Goal: Task Accomplishment & Management: Complete application form

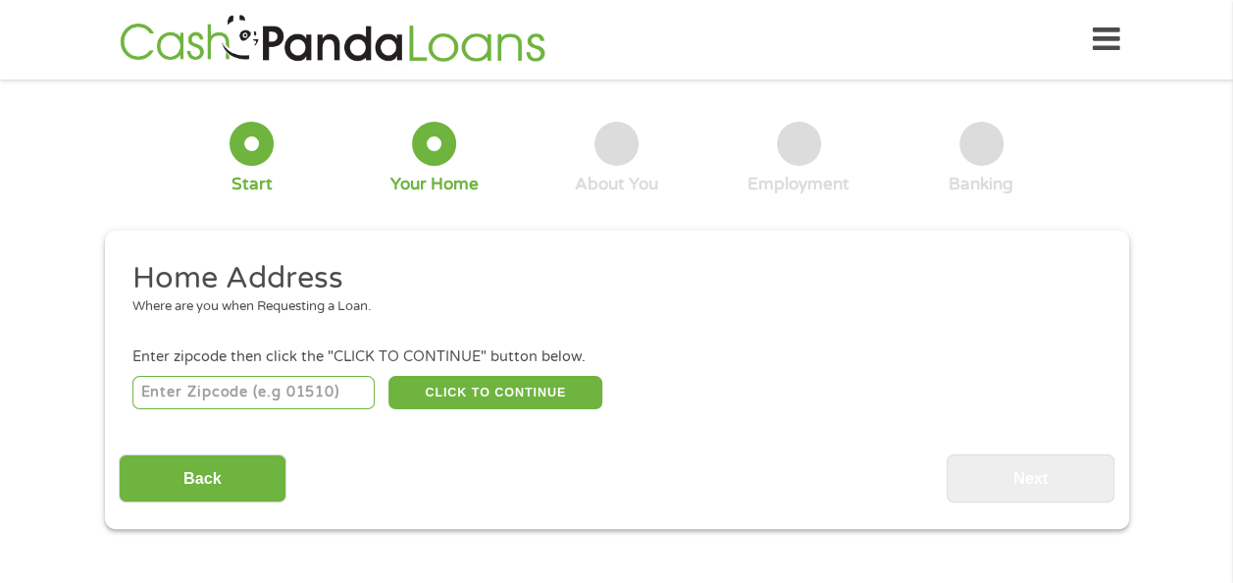
click at [329, 378] on input "number" at bounding box center [253, 392] width 242 height 33
type input "31605"
click at [536, 389] on button "CLICK TO CONTINUE" at bounding box center [496, 392] width 214 height 33
type input "31605"
type input "Valdosta"
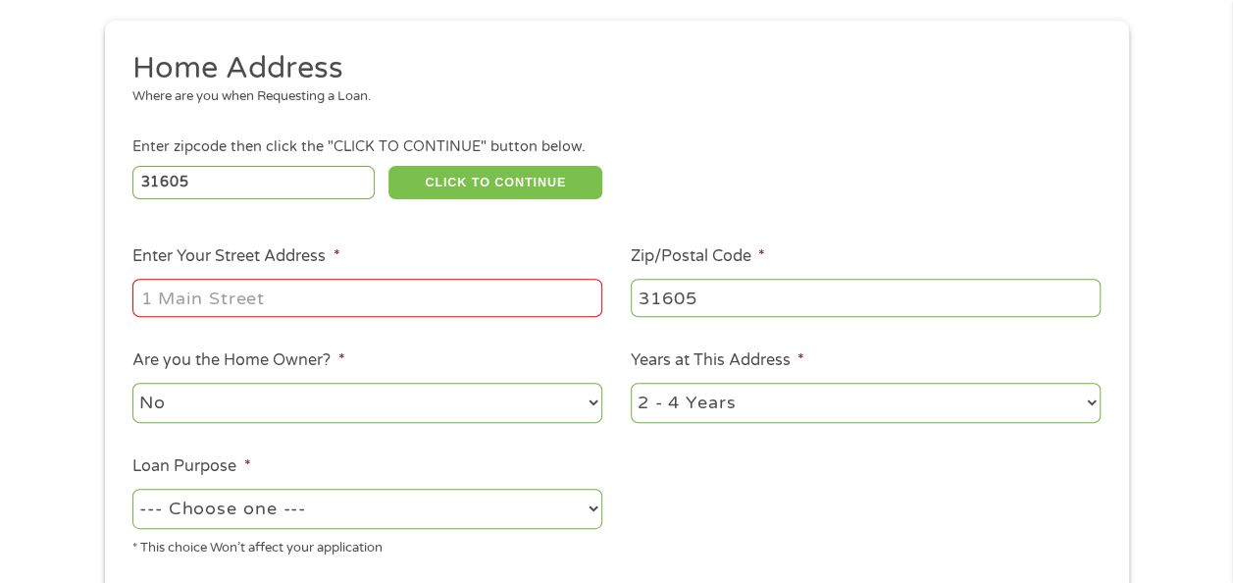
scroll to position [236, 0]
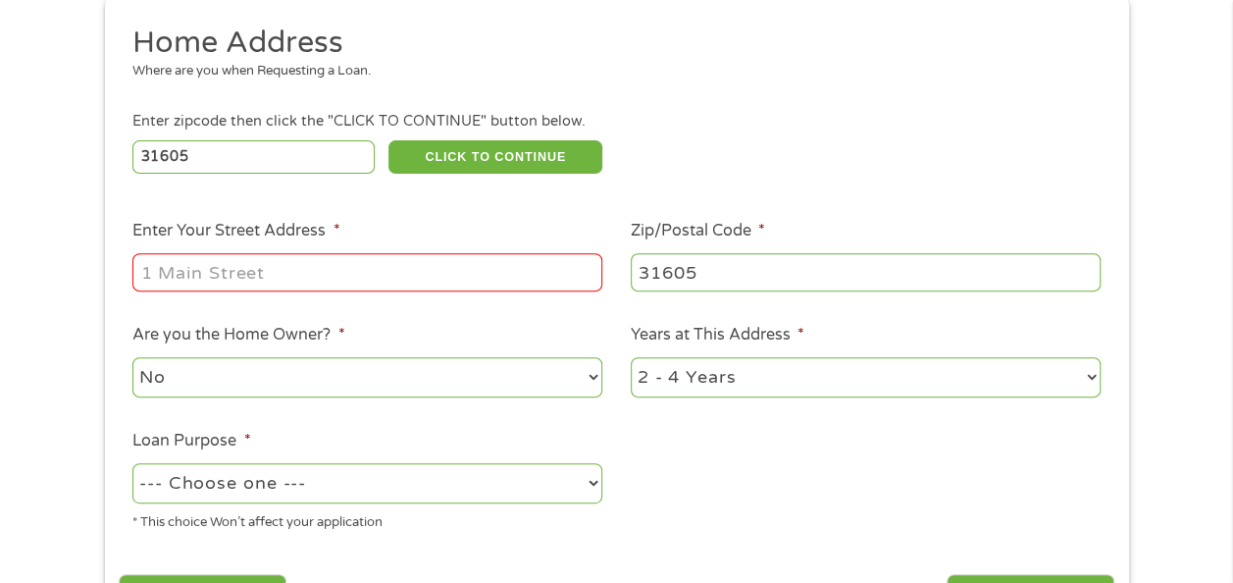
click at [504, 275] on input "Enter Your Street Address *" at bounding box center [367, 271] width 470 height 37
type input "[STREET_ADDRESS][DEMOGRAPHIC_DATA]"
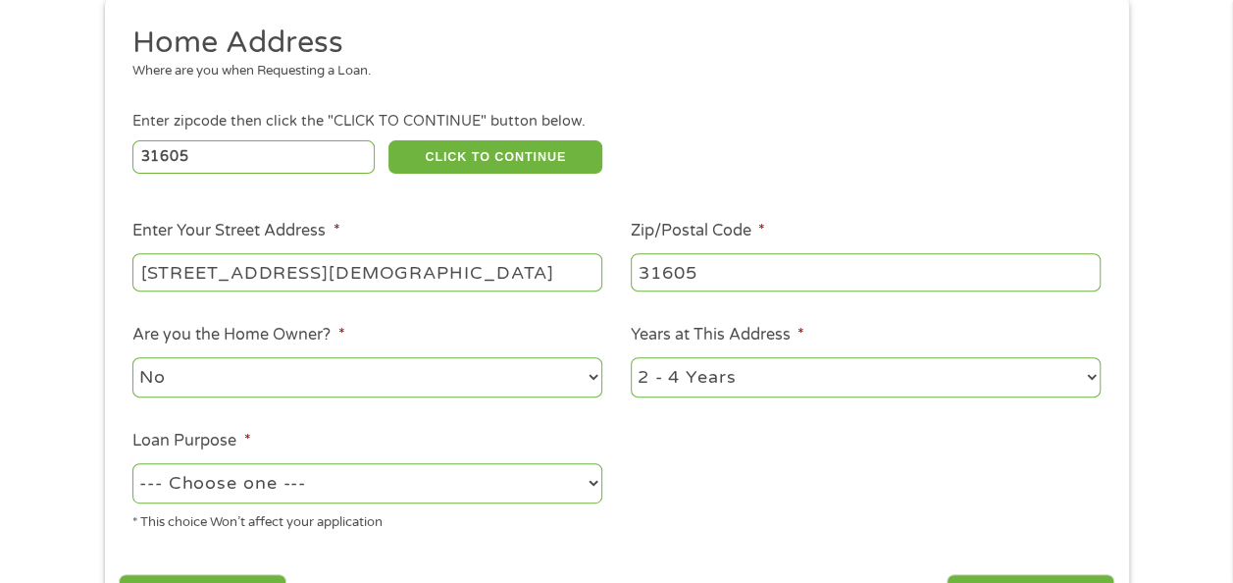
click at [1094, 371] on select "1 Year or less 1 - 2 Years 2 - 4 Years Over 4 Years" at bounding box center [866, 377] width 470 height 40
select select "60months"
click at [631, 358] on select "1 Year or less 1 - 2 Years 2 - 4 Years Over 4 Years" at bounding box center [866, 377] width 470 height 40
click at [586, 478] on select "--- Choose one --- Pay Bills Debt Consolidation Home Improvement Major Purchase…" at bounding box center [367, 483] width 470 height 40
click at [132, 464] on select "--- Choose one --- Pay Bills Debt Consolidation Home Improvement Major Purchase…" at bounding box center [367, 483] width 470 height 40
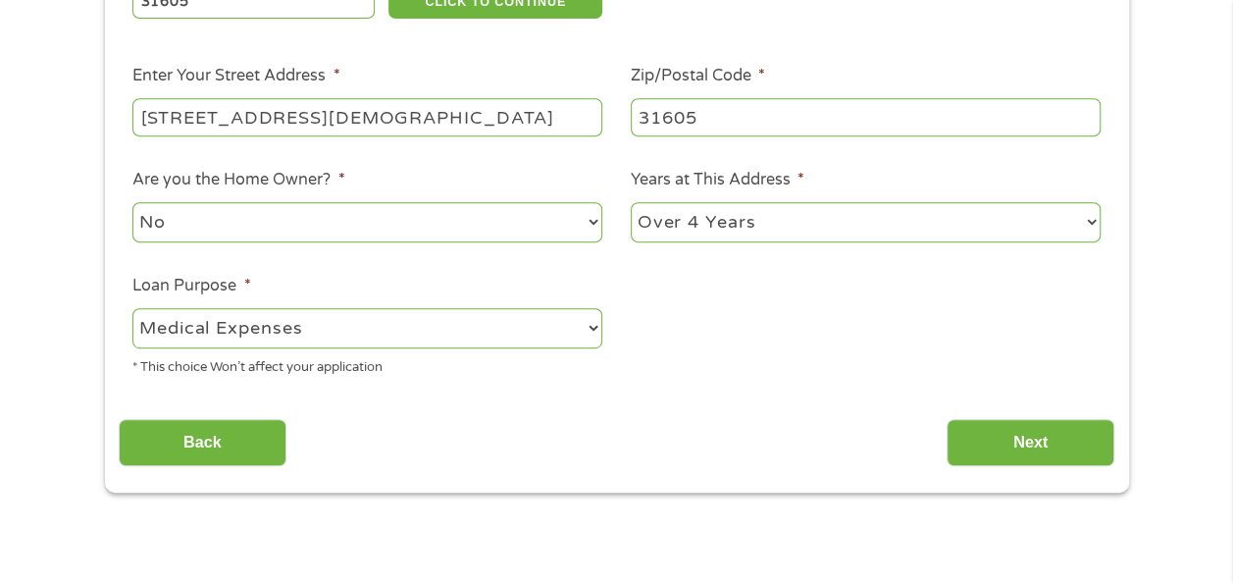
scroll to position [393, 0]
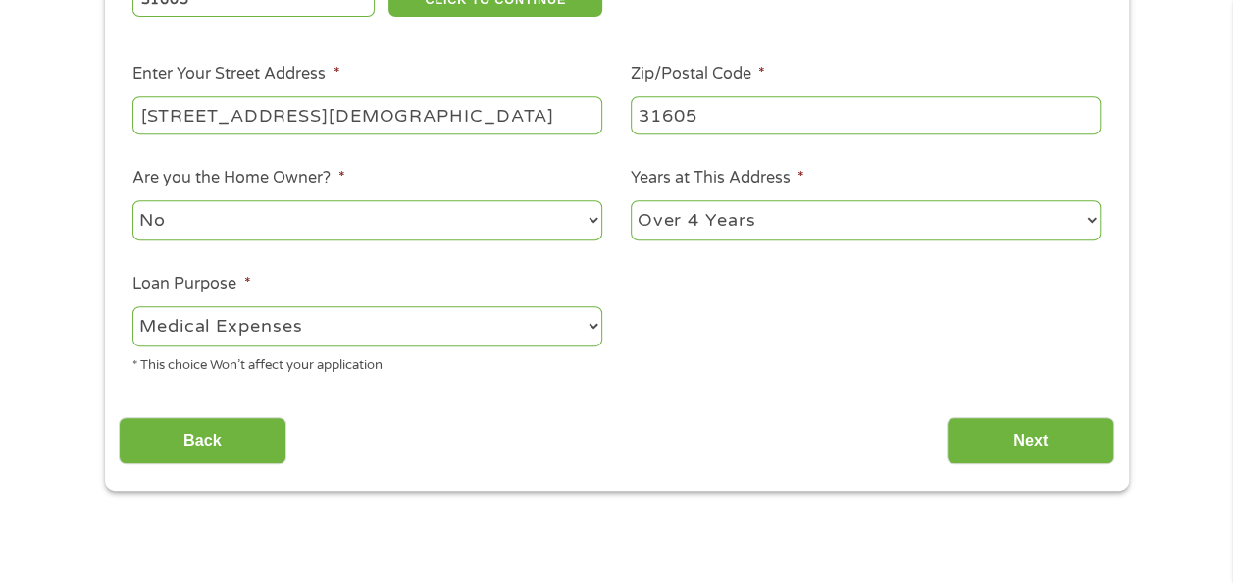
click at [581, 331] on select "--- Choose one --- Pay Bills Debt Consolidation Home Improvement Major Purchase…" at bounding box center [367, 326] width 470 height 40
click at [132, 307] on select "--- Choose one --- Pay Bills Debt Consolidation Home Improvement Major Purchase…" at bounding box center [367, 326] width 470 height 40
click at [581, 339] on select "--- Choose one --- Pay Bills Debt Consolidation Home Improvement Major Purchase…" at bounding box center [367, 326] width 470 height 40
select select "other"
click at [132, 307] on select "--- Choose one --- Pay Bills Debt Consolidation Home Improvement Major Purchase…" at bounding box center [367, 326] width 470 height 40
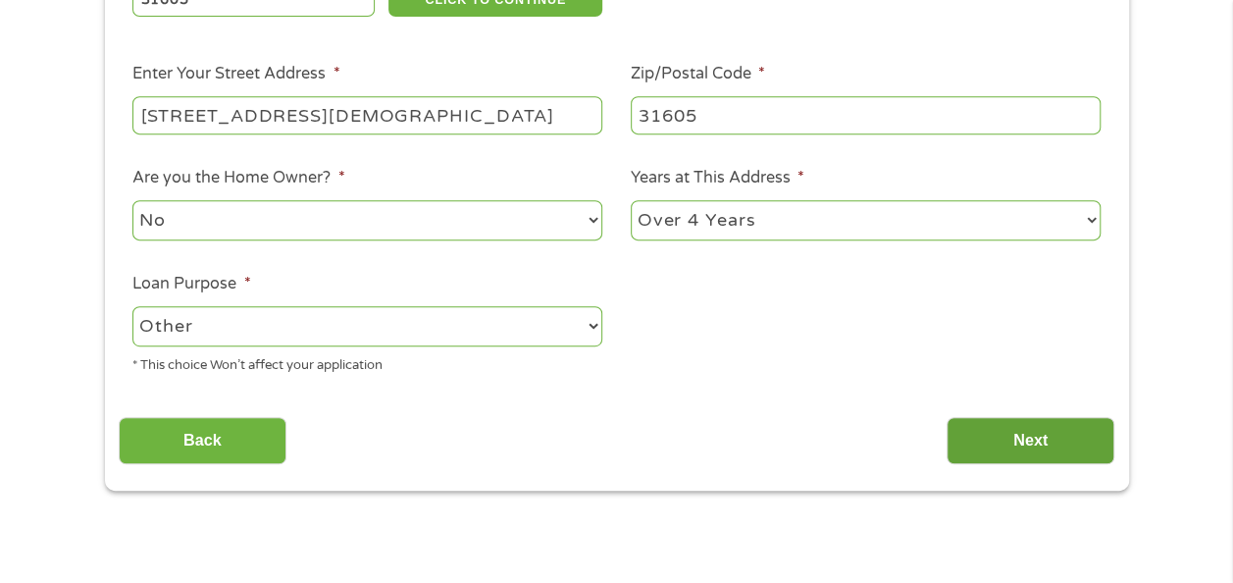
click at [1035, 422] on input "Next" at bounding box center [1031, 441] width 168 height 48
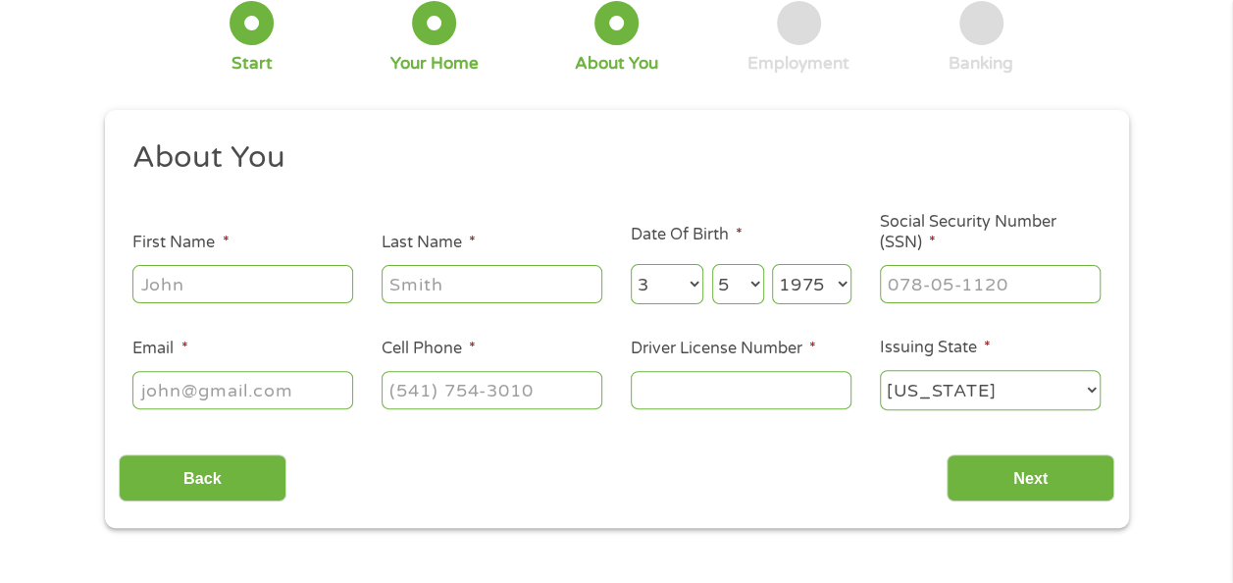
scroll to position [0, 0]
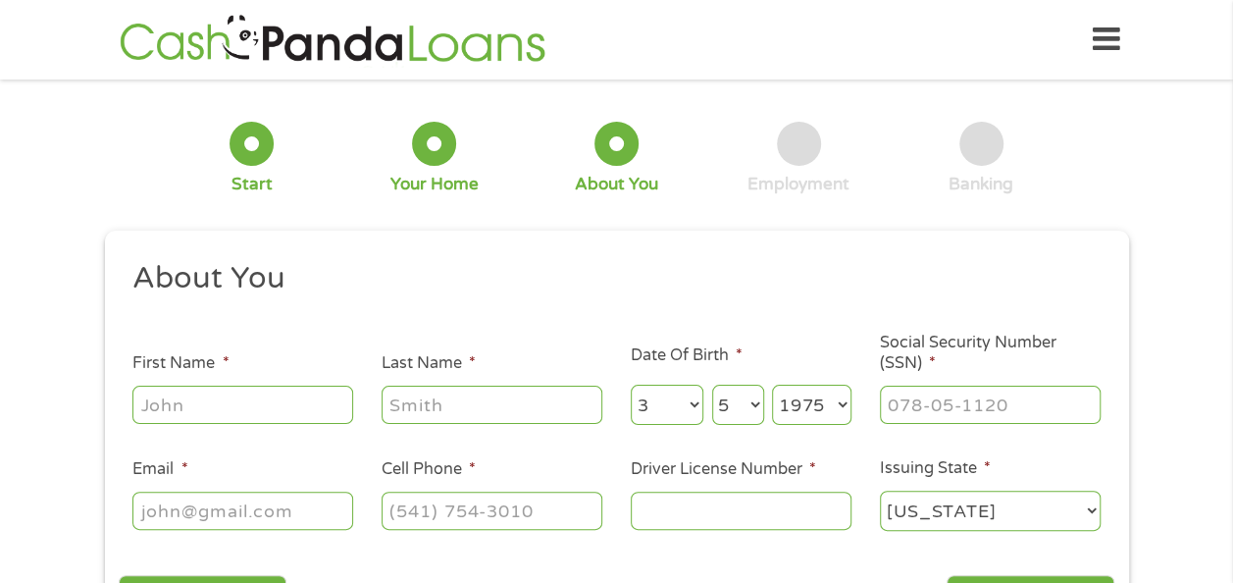
click at [245, 399] on input "First Name *" at bounding box center [242, 404] width 221 height 37
type input "[PERSON_NAME]"
type input "[EMAIL_ADDRESS][DOMAIN_NAME]"
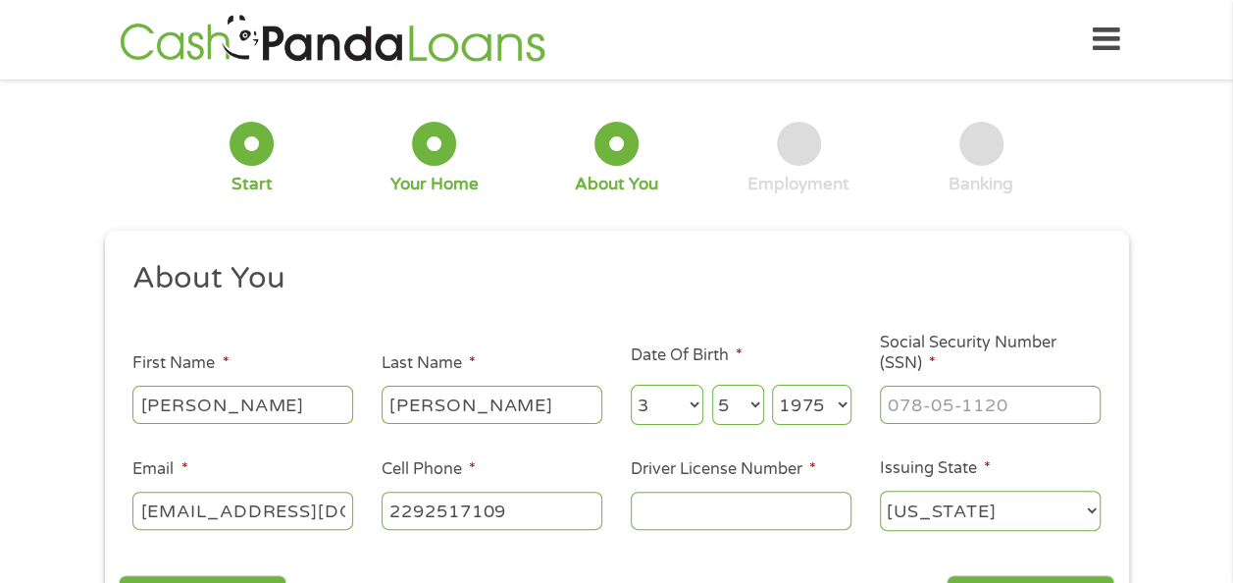
type input "[PHONE_NUMBER]"
click at [934, 408] on input "___-__-____" at bounding box center [990, 404] width 221 height 37
type input "255-25-2563"
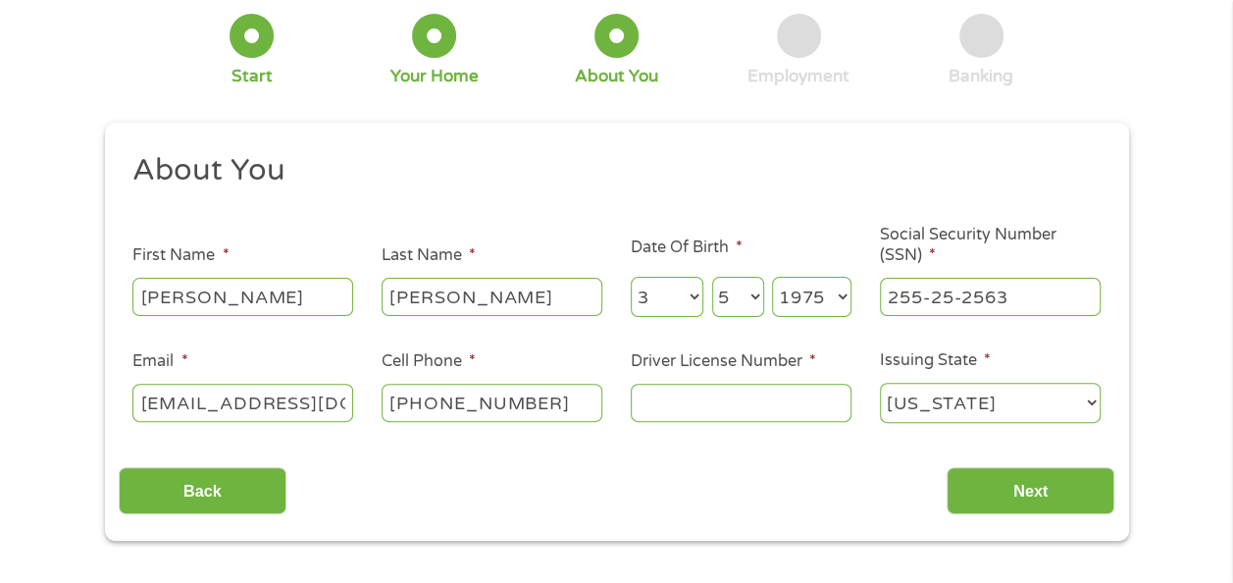
scroll to position [157, 0]
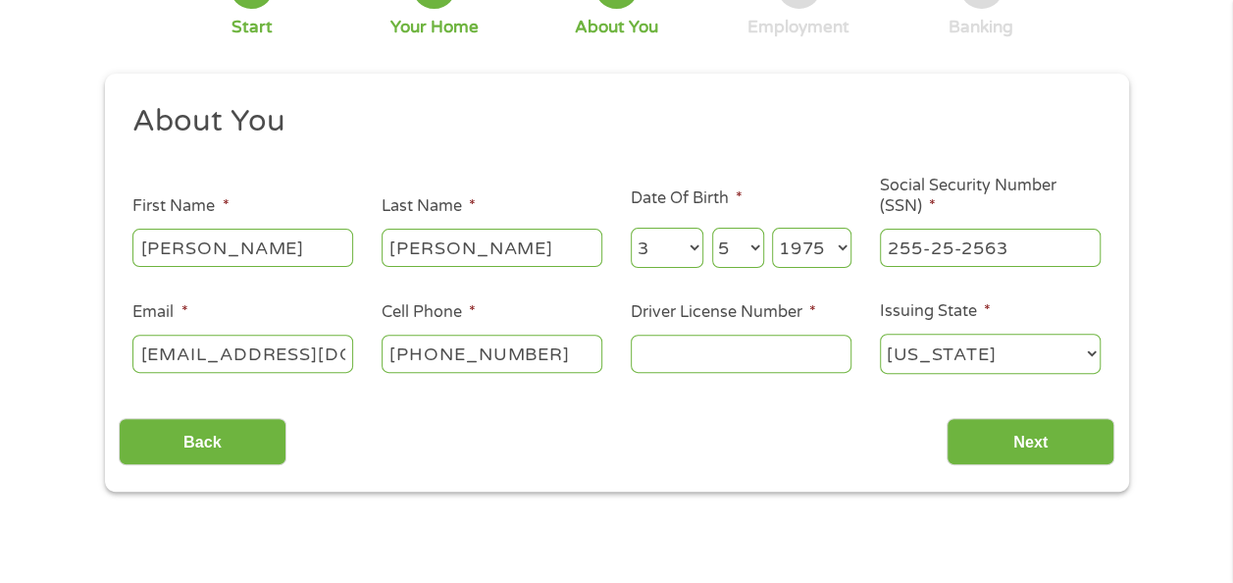
click at [797, 354] on input "Driver License Number *" at bounding box center [741, 353] width 221 height 37
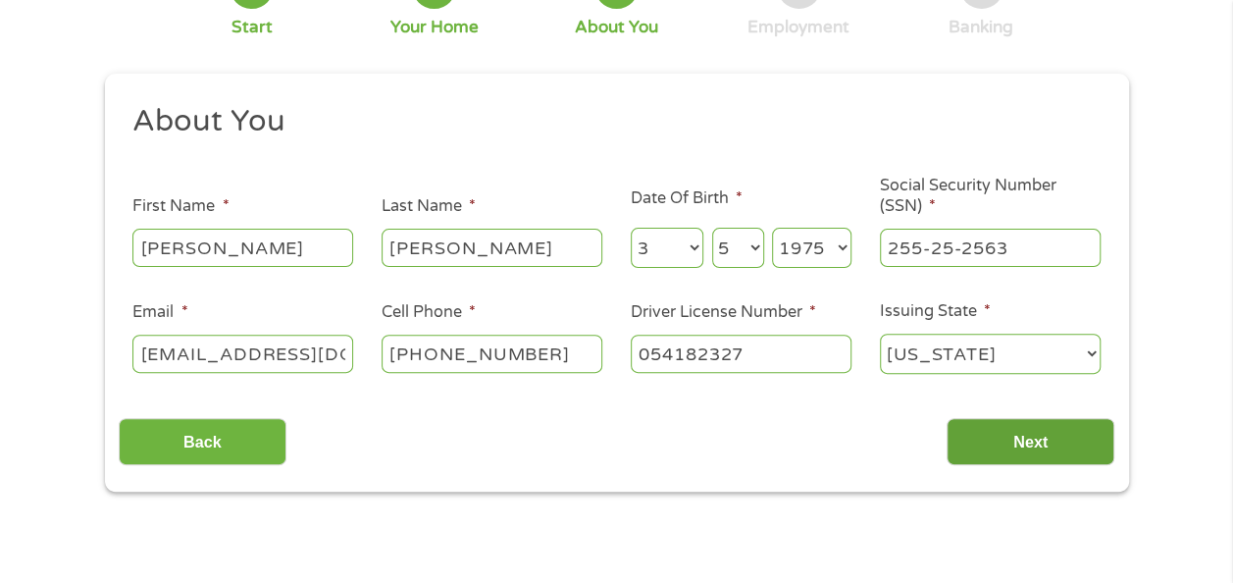
type input "054182327"
click at [1024, 453] on input "Next" at bounding box center [1031, 442] width 168 height 48
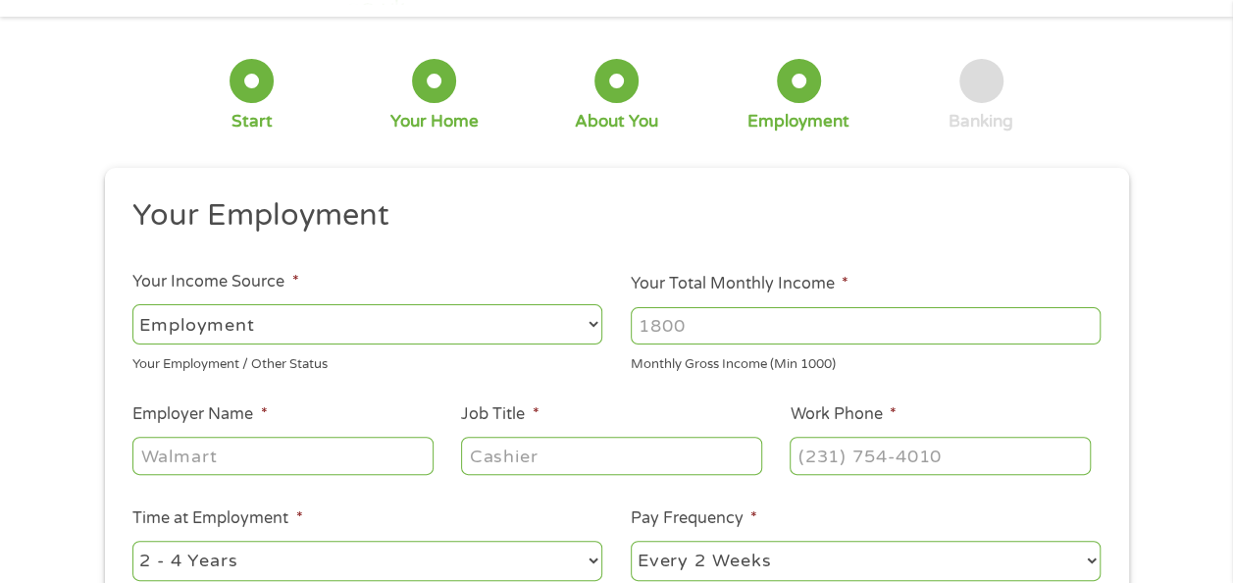
scroll to position [0, 0]
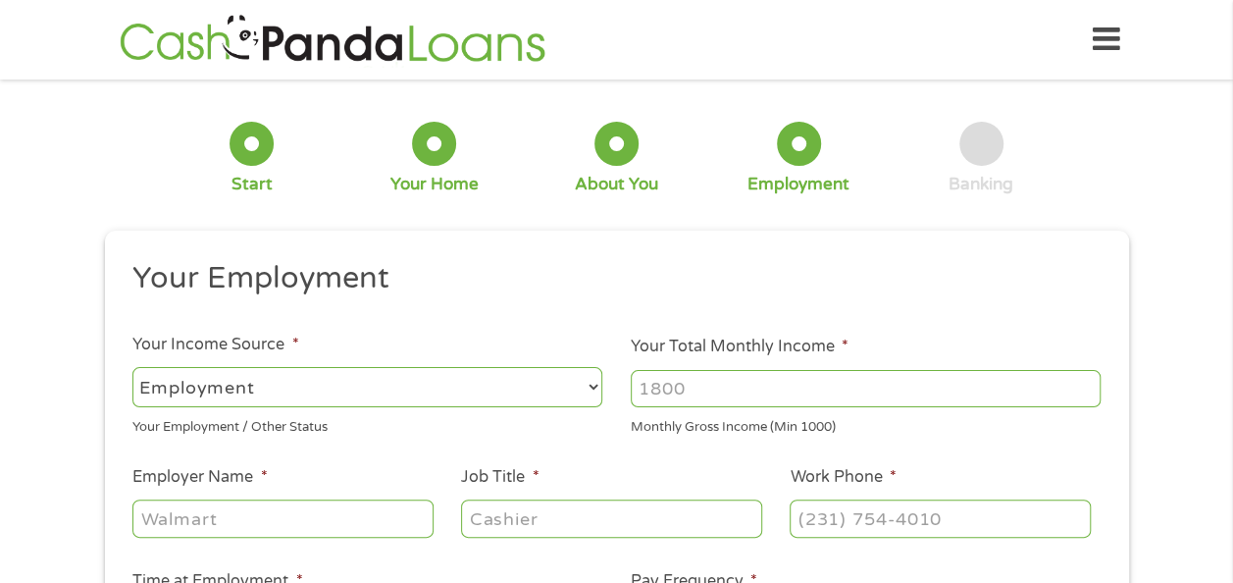
click at [591, 393] on select "--- Choose one --- Employment [DEMOGRAPHIC_DATA] Benefits" at bounding box center [367, 387] width 470 height 40
click at [890, 384] on input "Your Total Monthly Income *" at bounding box center [866, 388] width 470 height 37
type input "2400"
click at [349, 507] on input "Employer Name *" at bounding box center [282, 517] width 300 height 37
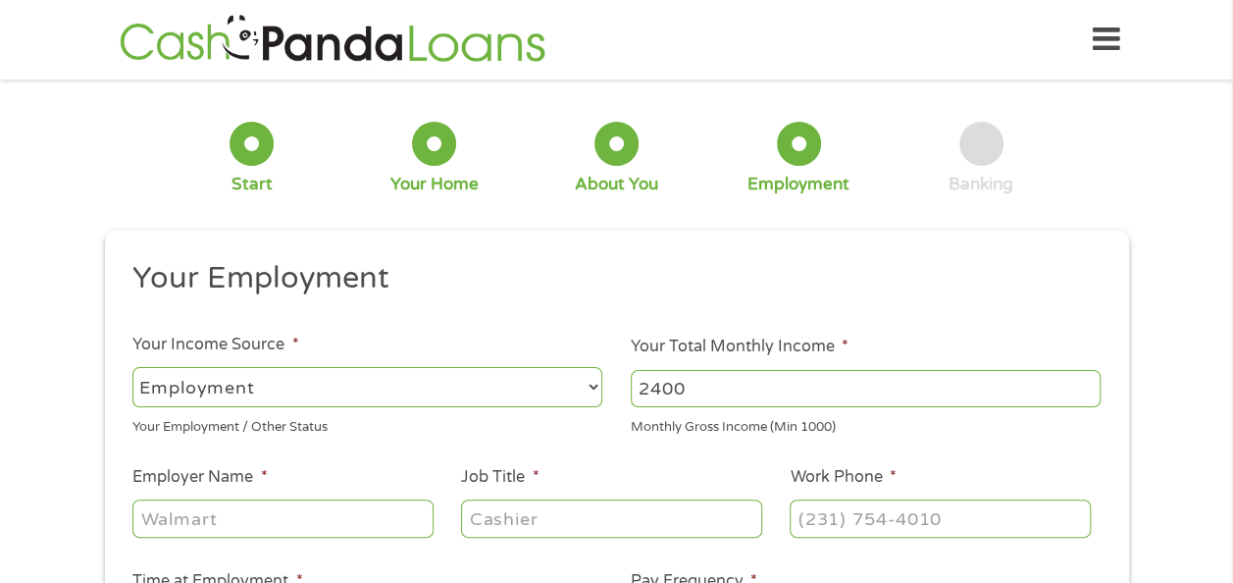
click at [349, 507] on input "Employer Name *" at bounding box center [282, 517] width 300 height 37
type input "[PERSON_NAME] Home Center"
click at [690, 522] on input "Job Title *" at bounding box center [611, 517] width 300 height 37
type input "Team member"
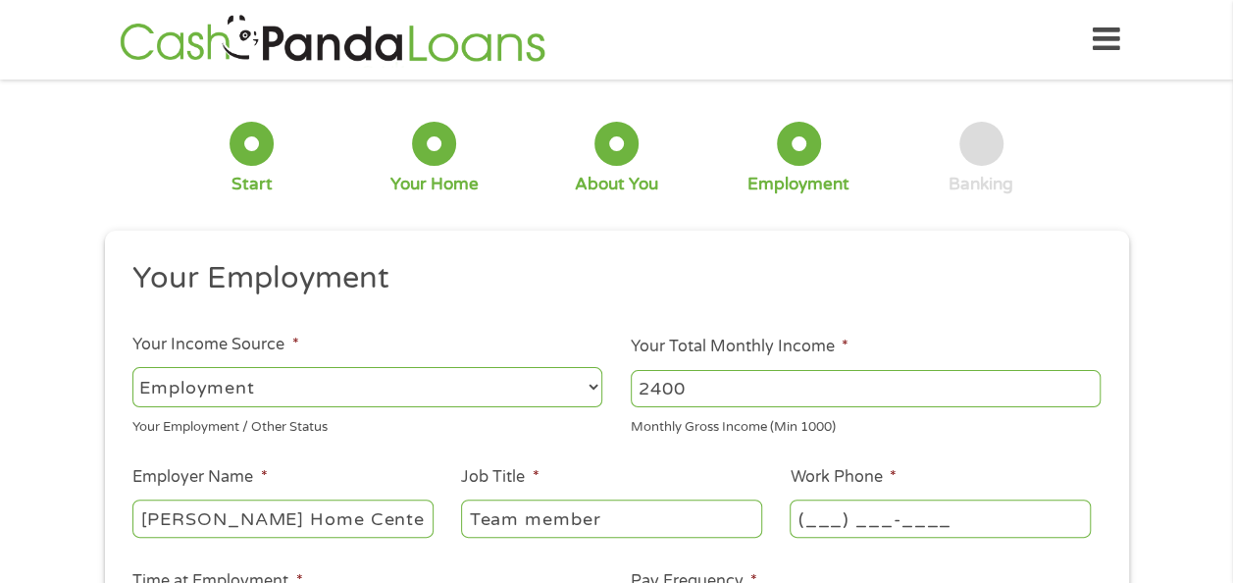
click at [803, 529] on input "(___) ___-____" at bounding box center [940, 517] width 300 height 37
type input "[PHONE_NUMBER]"
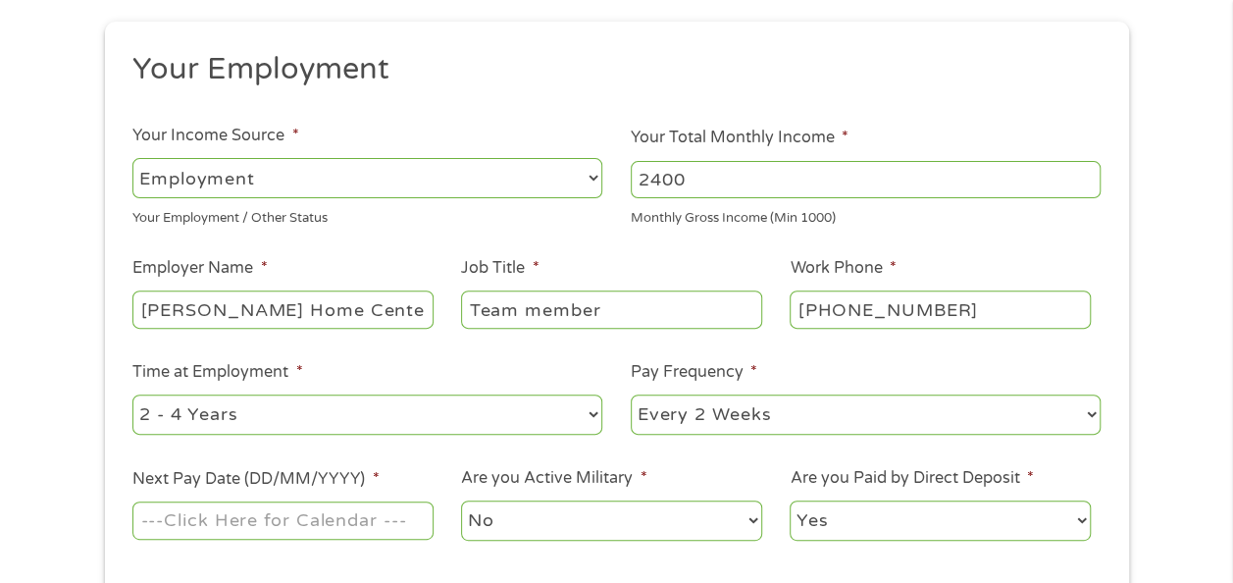
scroll to position [300, 0]
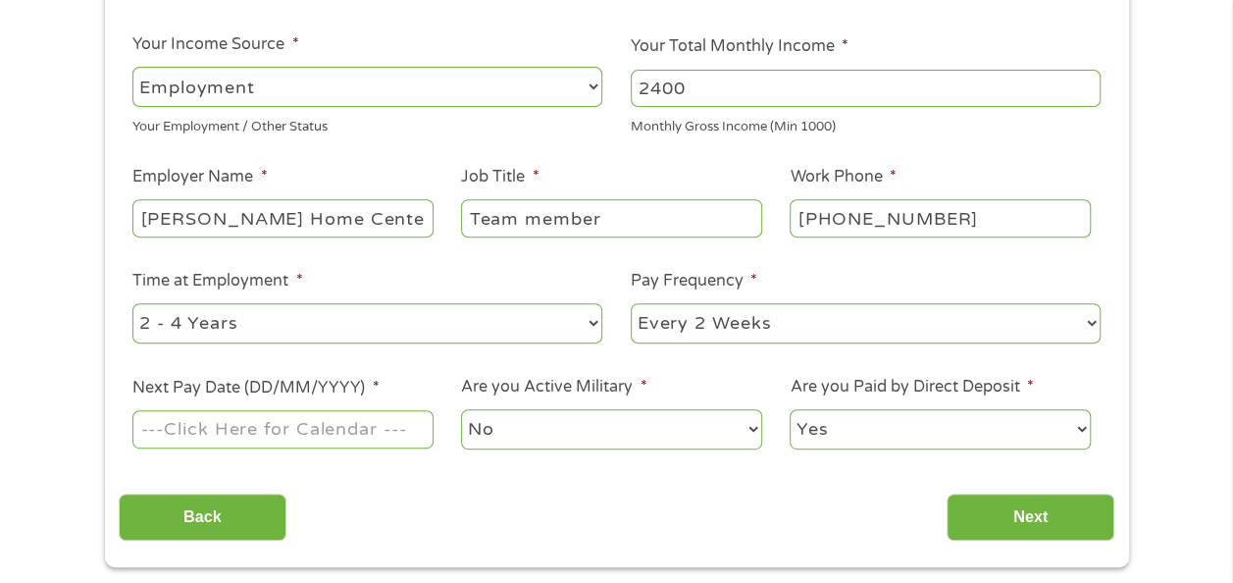
click at [593, 326] on select "--- Choose one --- 1 Year or less 1 - 2 Years 2 - 4 Years Over 4 Years" at bounding box center [367, 323] width 470 height 40
select select "60months"
click at [132, 303] on select "--- Choose one --- 1 Year or less 1 - 2 Years 2 - 4 Years Over 4 Years" at bounding box center [367, 323] width 470 height 40
click at [381, 448] on div at bounding box center [282, 429] width 300 height 45
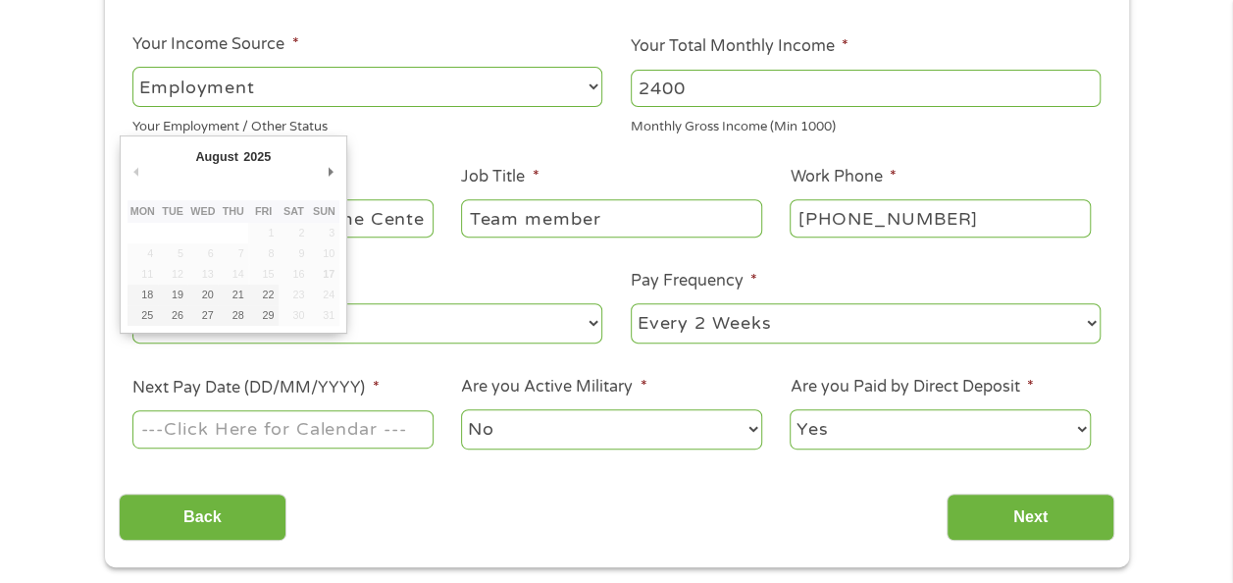
click at [351, 432] on input "Next Pay Date (DD/MM/YYYY) *" at bounding box center [282, 428] width 300 height 37
type input "[DATE]"
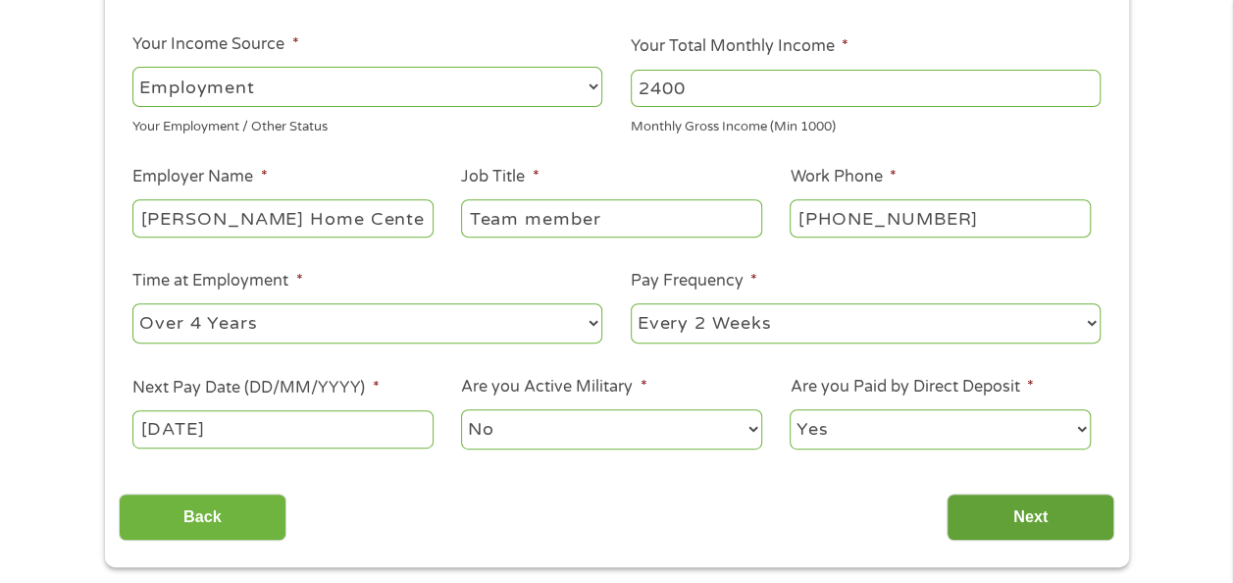
click at [1019, 505] on input "Next" at bounding box center [1031, 518] width 168 height 48
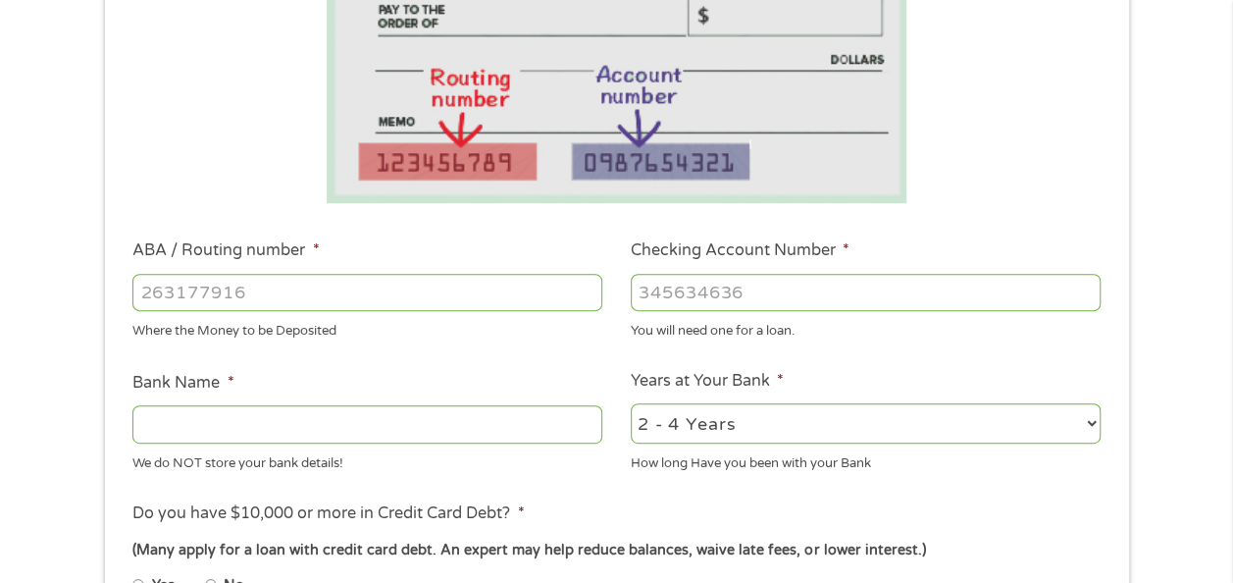
scroll to position [393, 0]
click at [293, 269] on div at bounding box center [367, 291] width 470 height 45
click at [265, 286] on input "ABA / Routing number *" at bounding box center [367, 291] width 470 height 37
type input "061000052"
type input "BANK OF AMERICA NA"
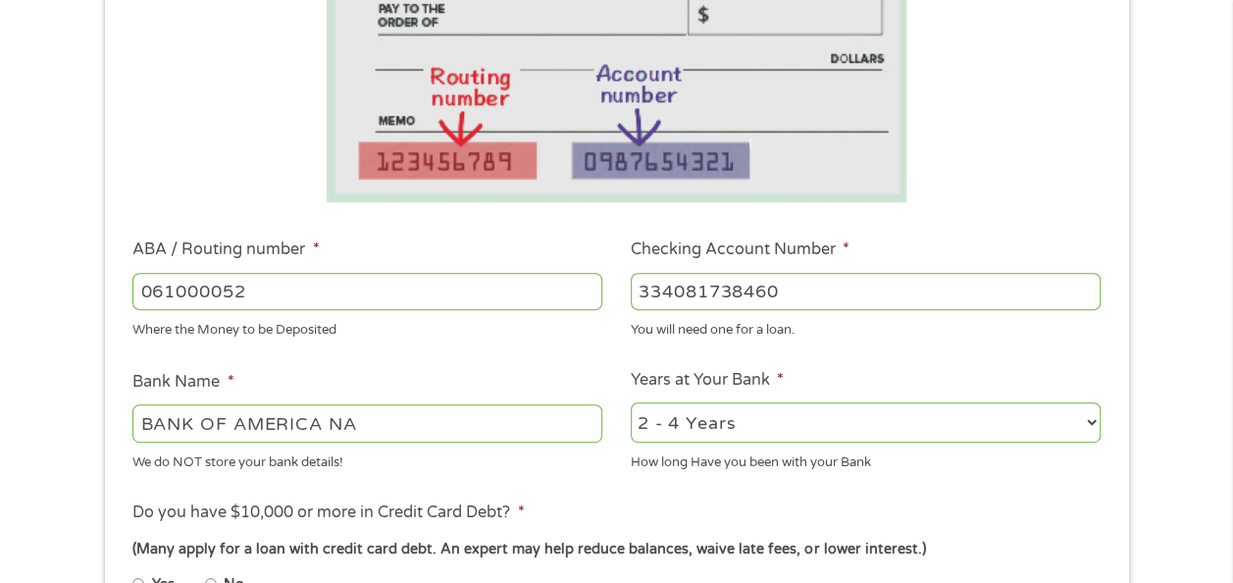
type input "334081738460"
click at [1093, 416] on select "2 - 4 Years 6 - 12 Months 1 - 2 Years Over 4 Years" at bounding box center [866, 422] width 470 height 40
select select "24months"
click at [631, 403] on select "2 - 4 Years 6 - 12 Months 1 - 2 Years Over 4 Years" at bounding box center [866, 422] width 470 height 40
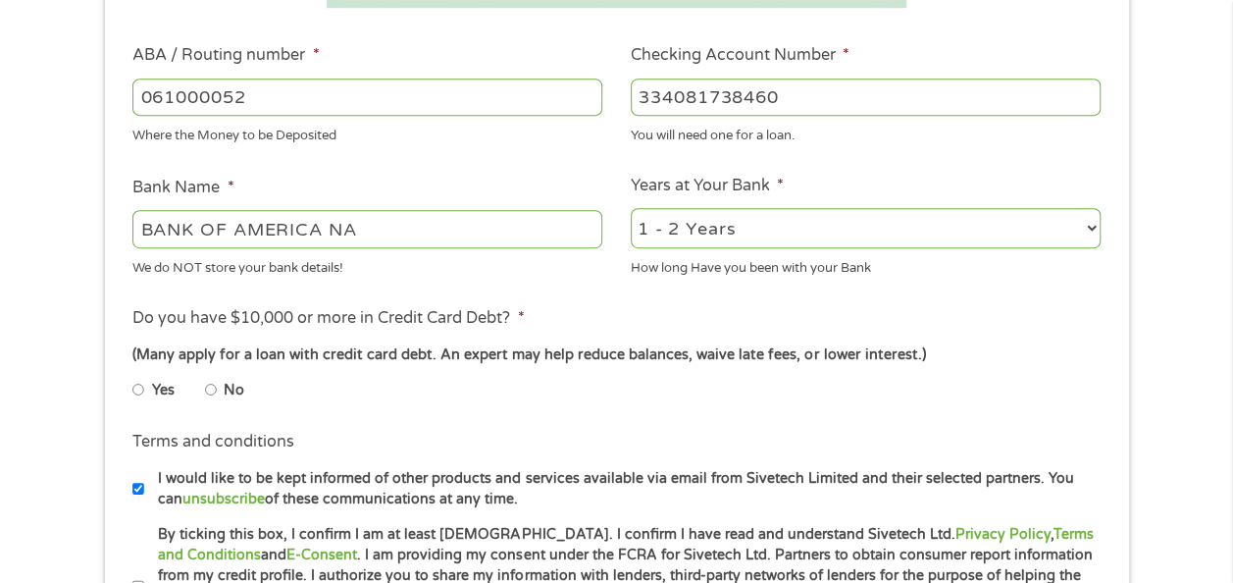
scroll to position [589, 0]
click at [214, 389] on input "No" at bounding box center [211, 387] width 12 height 31
radio input "true"
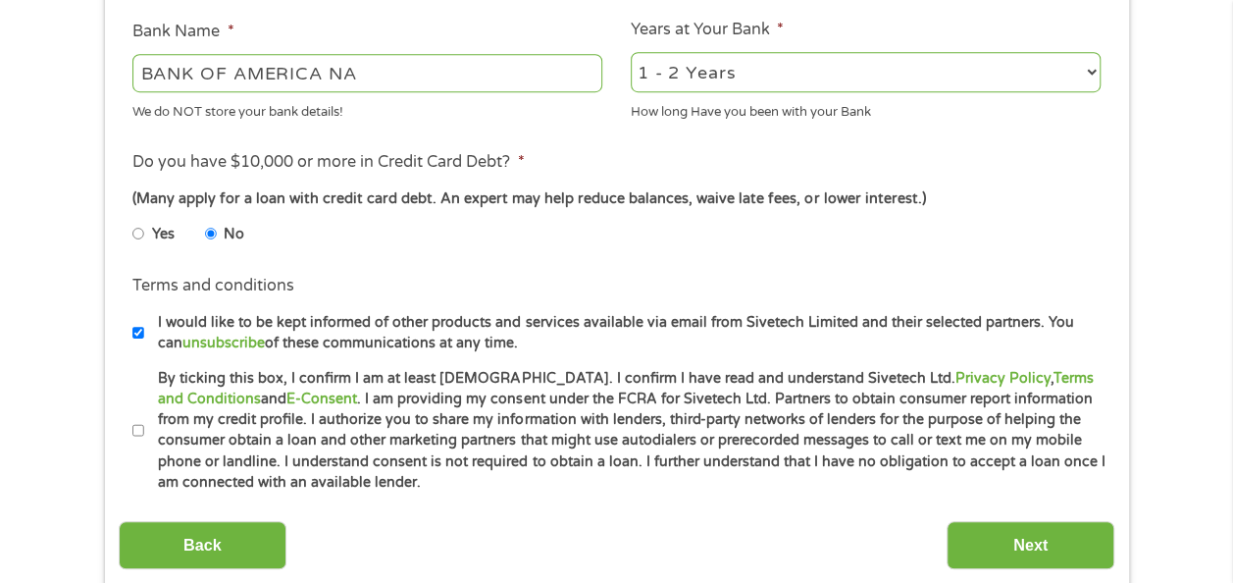
scroll to position [785, 0]
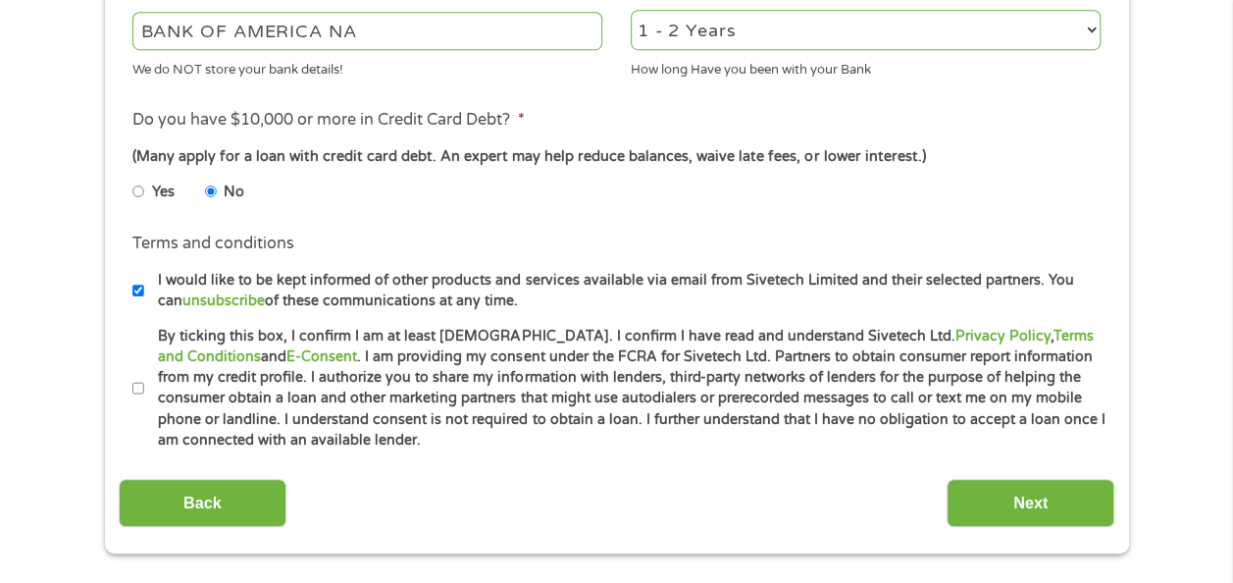
click at [146, 383] on label "By ticking this box, I confirm I am at least [DEMOGRAPHIC_DATA]. I confirm I ha…" at bounding box center [625, 389] width 963 height 126
click at [144, 383] on input "By ticking this box, I confirm I am at least [DEMOGRAPHIC_DATA]. I confirm I ha…" at bounding box center [138, 388] width 12 height 31
checkbox input "true"
click at [134, 192] on input "Yes" at bounding box center [138, 191] width 12 height 31
radio input "true"
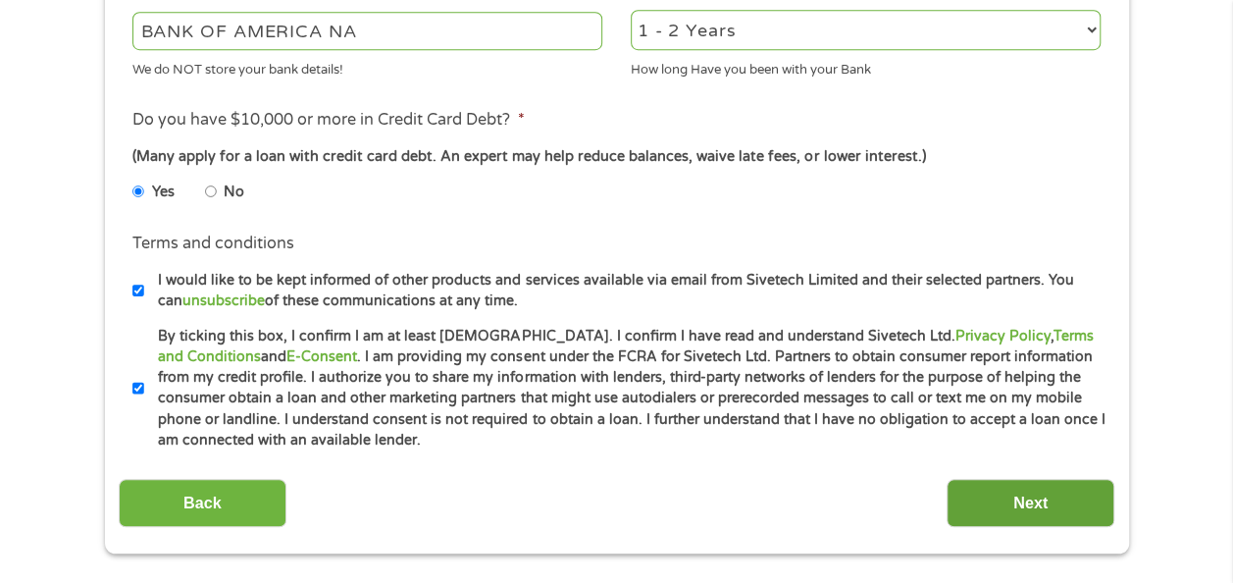
click at [999, 498] on input "Next" at bounding box center [1031, 503] width 168 height 48
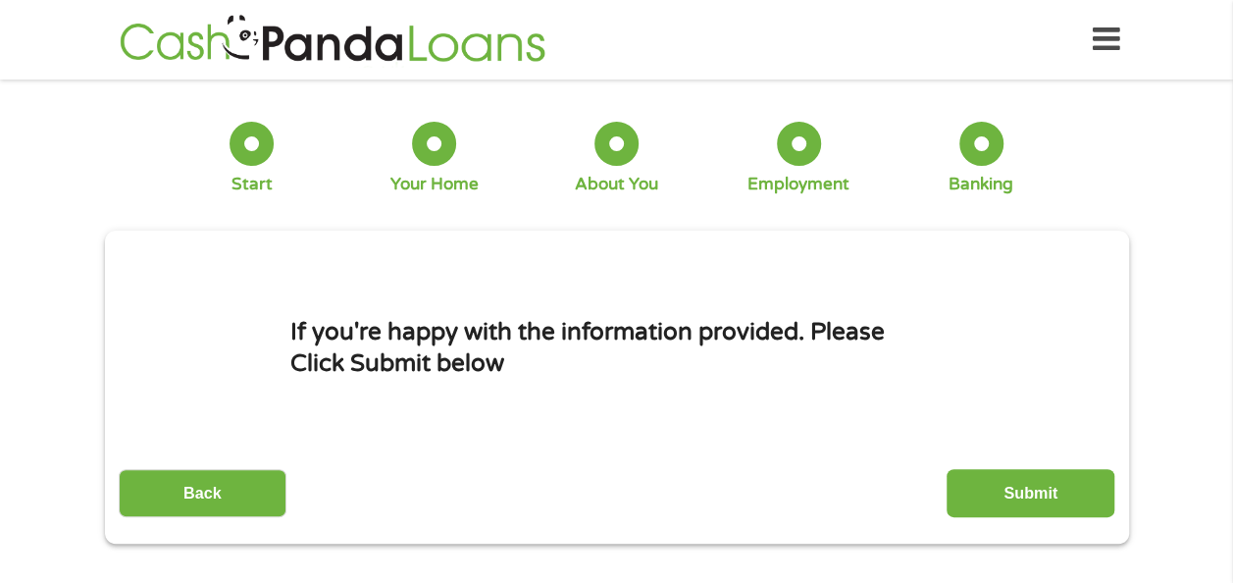
scroll to position [0, 0]
click at [999, 498] on input "Submit" at bounding box center [1031, 493] width 168 height 48
